Goal: Task Accomplishment & Management: Manage account settings

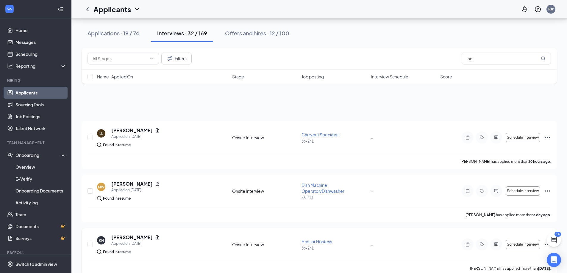
scroll to position [119, 0]
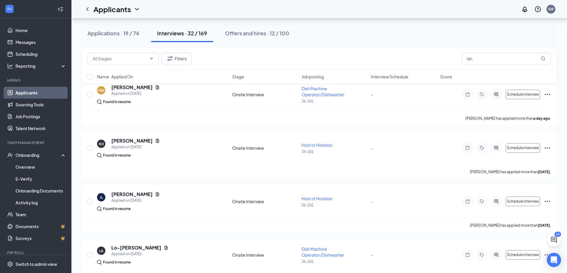
click at [23, 92] on link "Applicants" at bounding box center [40, 93] width 51 height 12
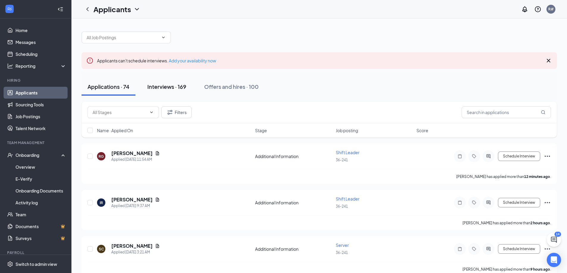
click at [178, 87] on div "Interviews · 169" at bounding box center [166, 86] width 39 height 7
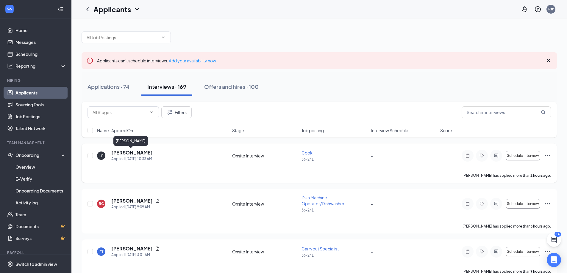
click at [133, 155] on h5 "[PERSON_NAME]" at bounding box center [131, 153] width 41 height 7
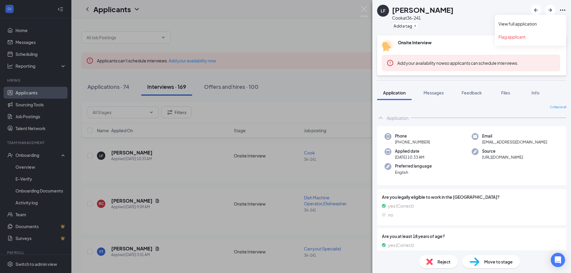
click at [564, 9] on icon "Ellipses" at bounding box center [562, 10] width 7 height 7
click at [539, 23] on link "View full application" at bounding box center [530, 24] width 64 height 6
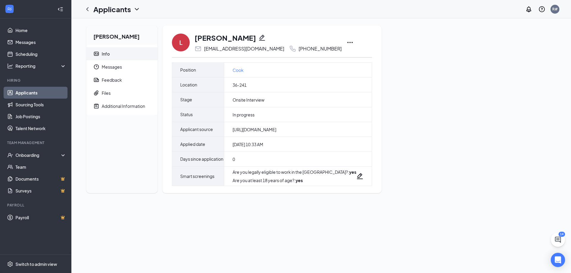
click at [347, 43] on icon "Ellipses" at bounding box center [349, 42] width 5 height 1
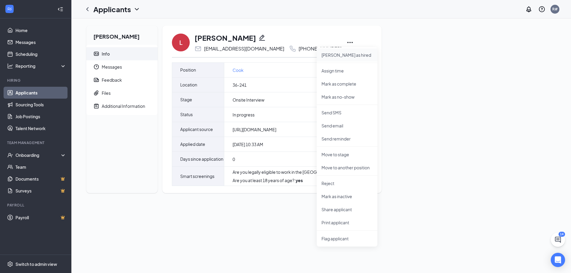
click at [341, 53] on p "Mark as hired" at bounding box center [346, 55] width 51 height 6
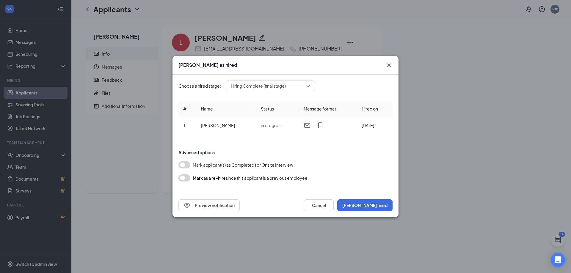
click at [387, 63] on icon "Cross" at bounding box center [388, 65] width 7 height 7
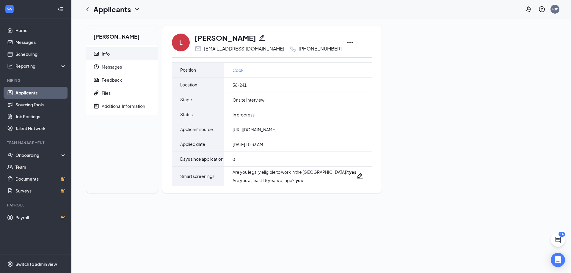
click at [346, 41] on icon "Ellipses" at bounding box center [349, 42] width 7 height 7
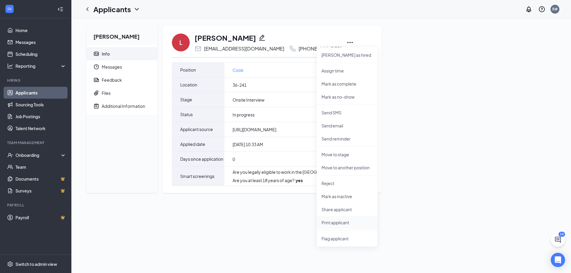
click at [343, 225] on p "Print applicant" at bounding box center [346, 223] width 51 height 6
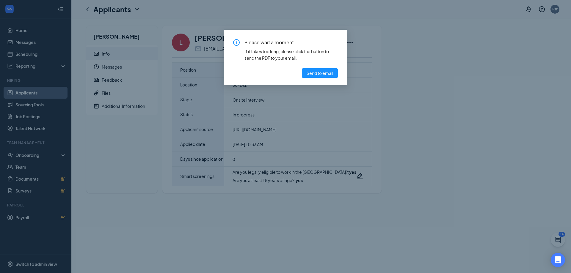
click at [319, 68] on div "Please wait a moment... If it takes too long, please click the button to send t…" at bounding box center [285, 58] width 105 height 39
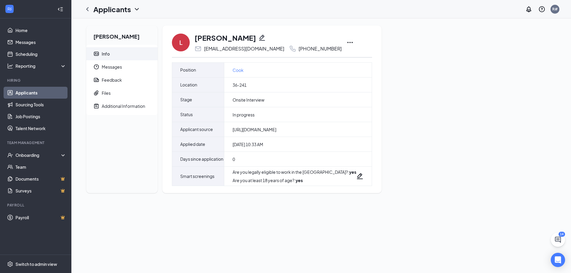
click at [505, 103] on div "Lanette Faber Info Messages Feedback Files Additional Information L Lanette Fab…" at bounding box center [320, 112] width 479 height 172
